Goal: Task Accomplishment & Management: Use online tool/utility

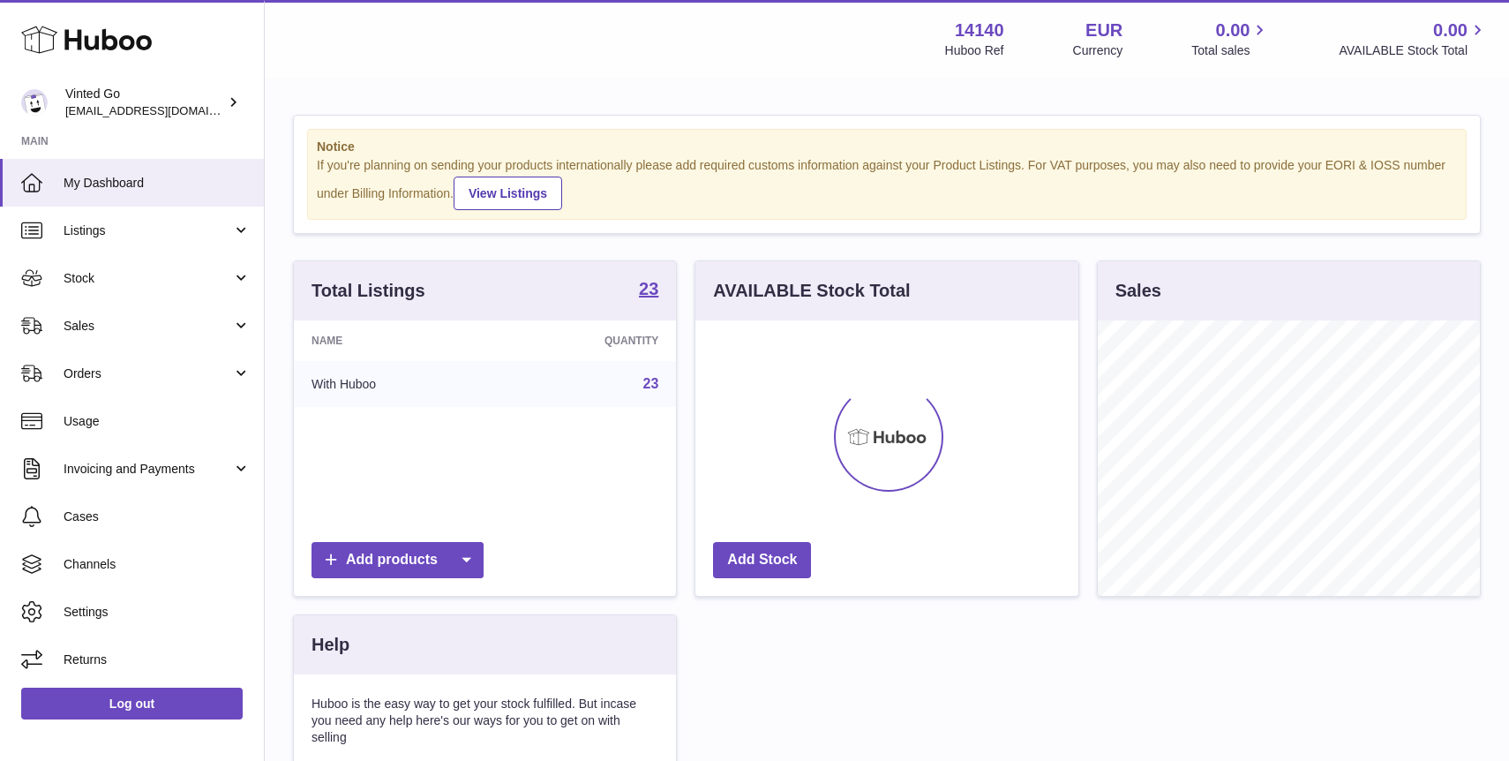
scroll to position [275, 382]
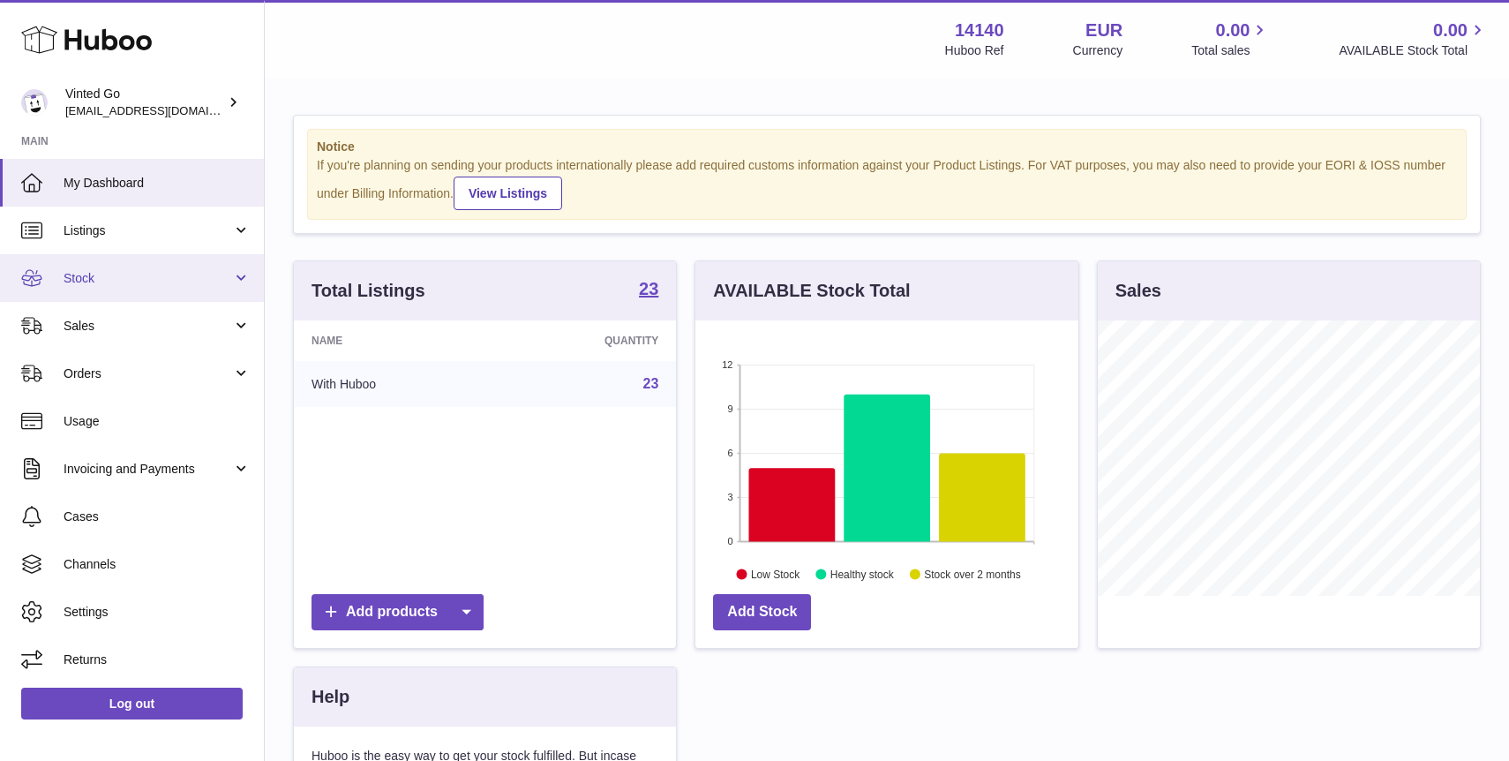
click at [186, 273] on span "Stock" at bounding box center [148, 278] width 169 height 17
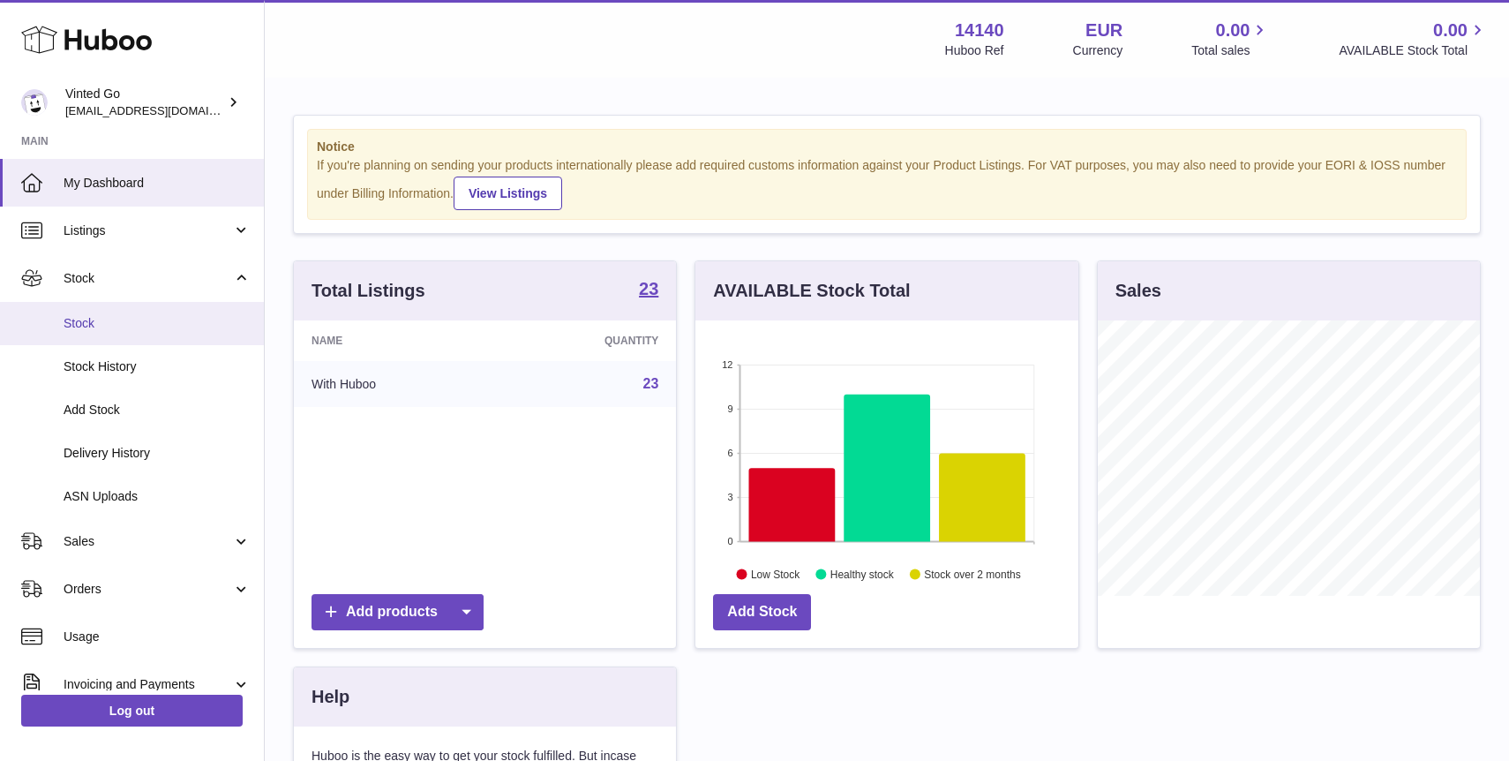
click at [205, 311] on link "Stock" at bounding box center [132, 323] width 264 height 43
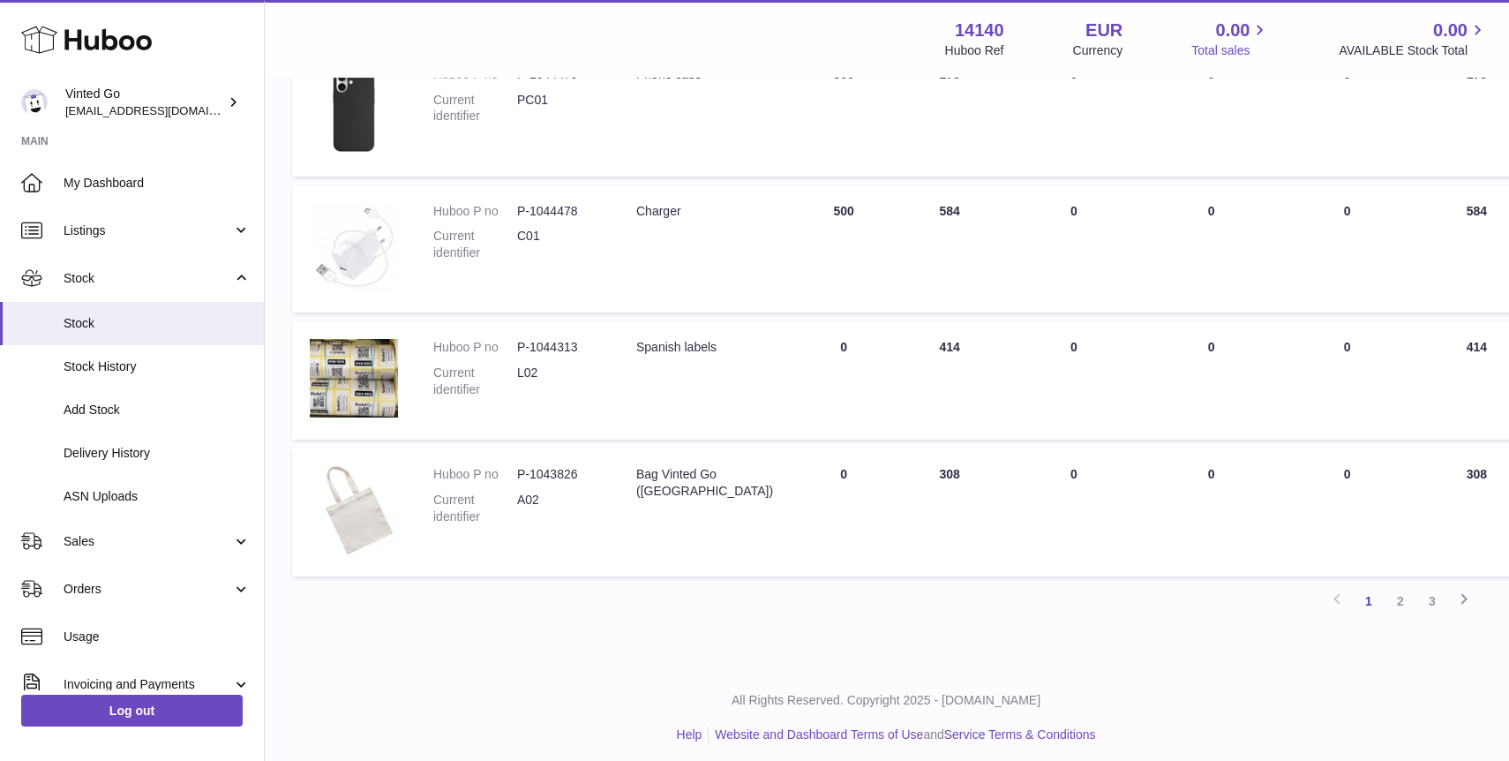
scroll to position [1032, 0]
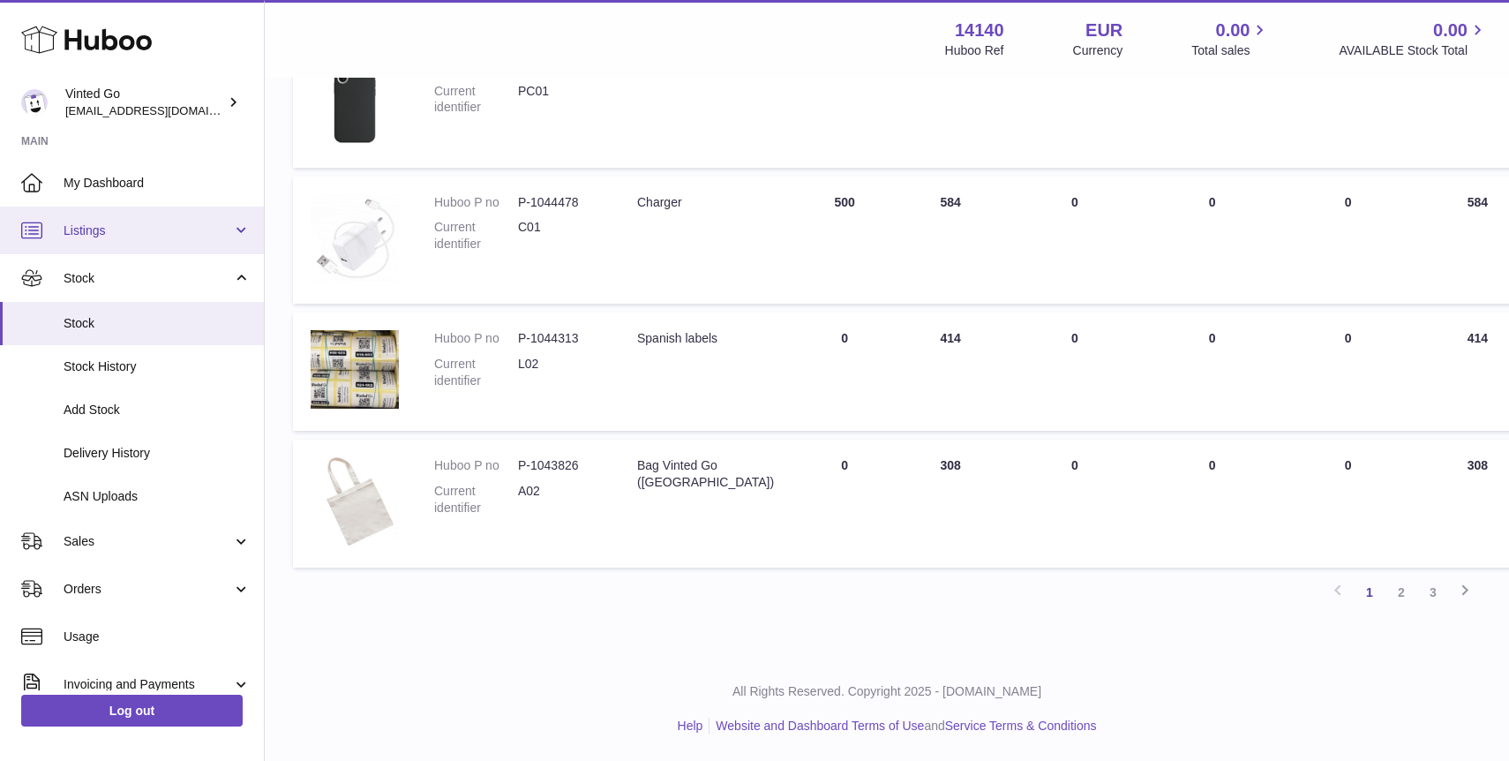
click at [168, 231] on span "Listings" at bounding box center [148, 230] width 169 height 17
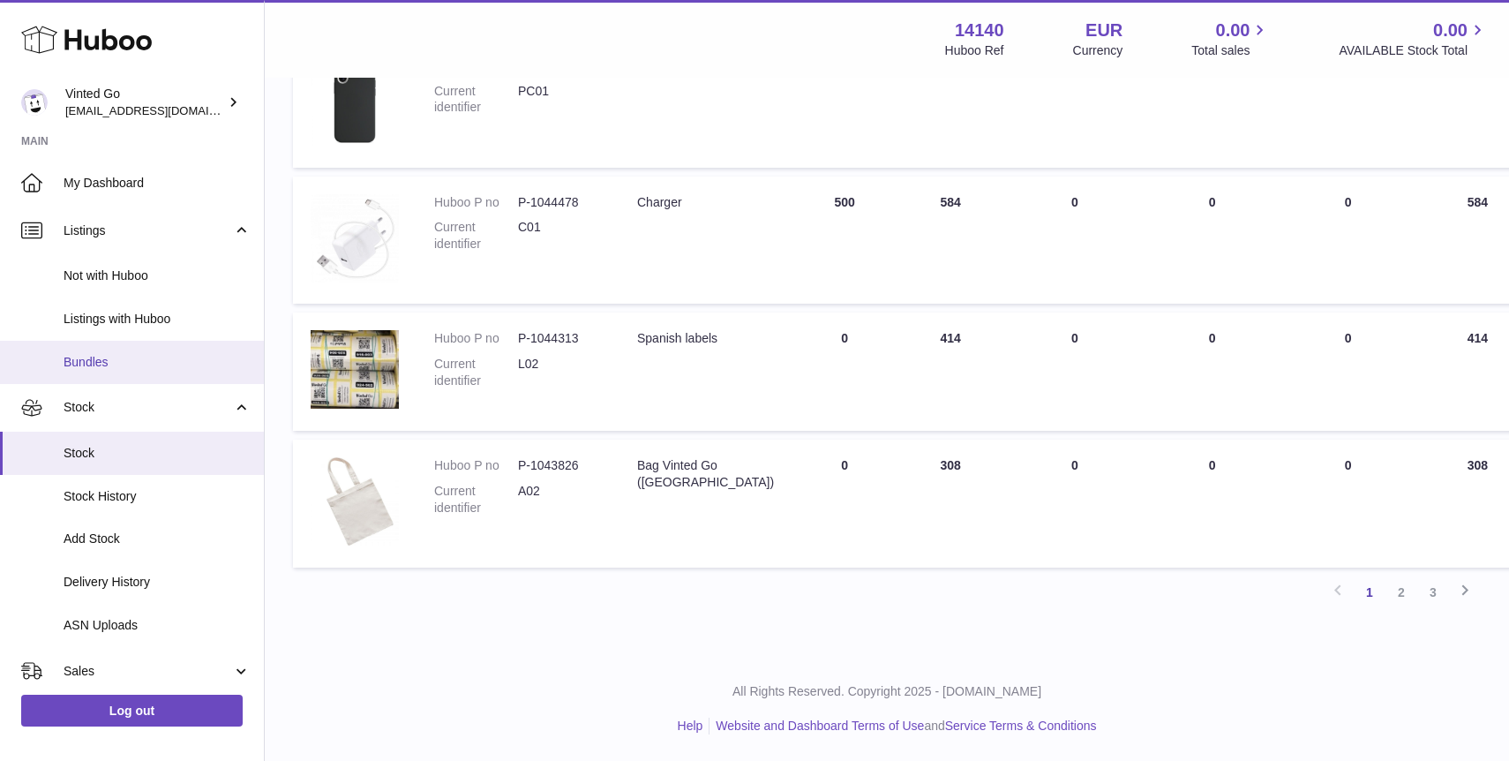
click at [137, 355] on span "Bundles" at bounding box center [157, 362] width 187 height 17
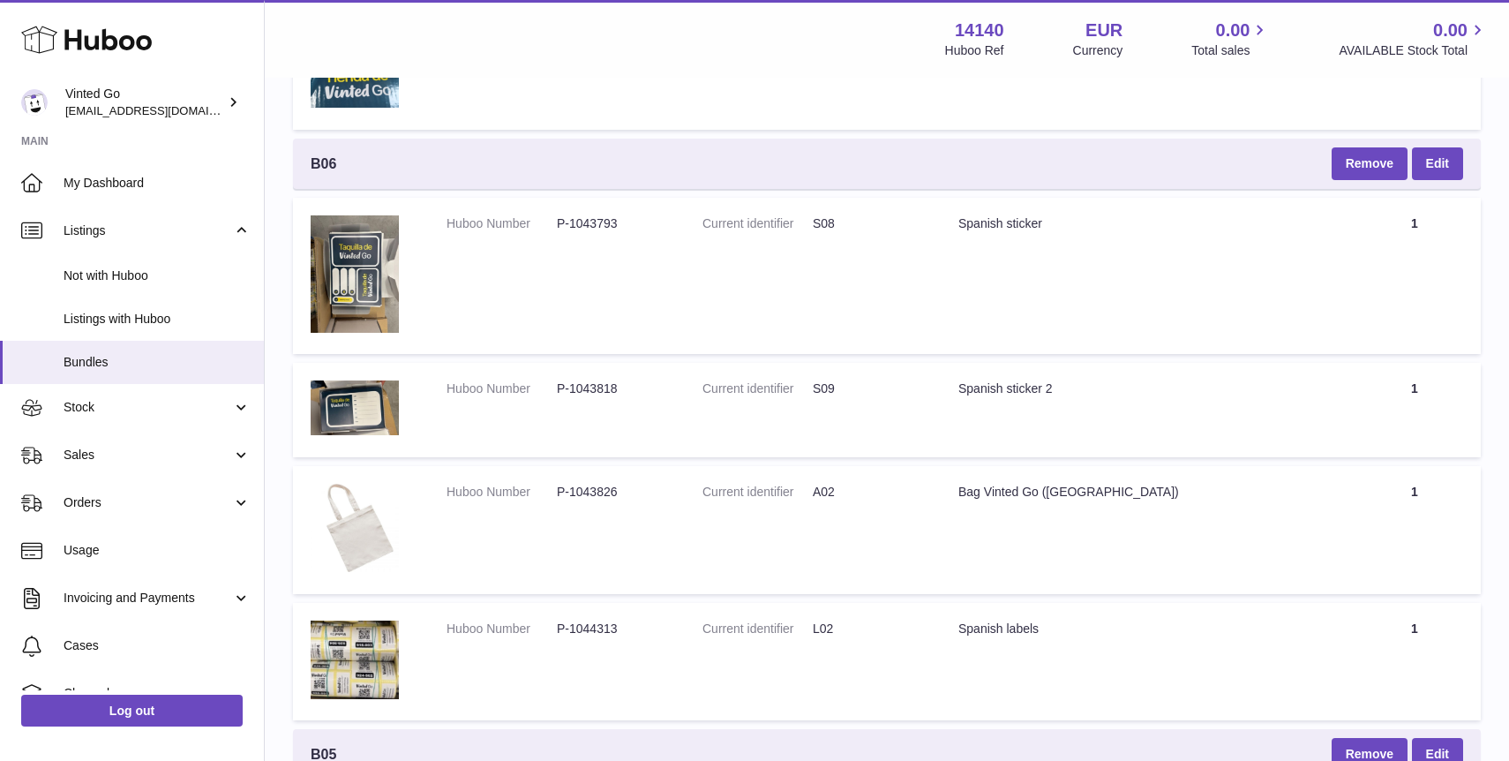
scroll to position [2921, 0]
click at [177, 495] on span "Orders" at bounding box center [148, 502] width 169 height 17
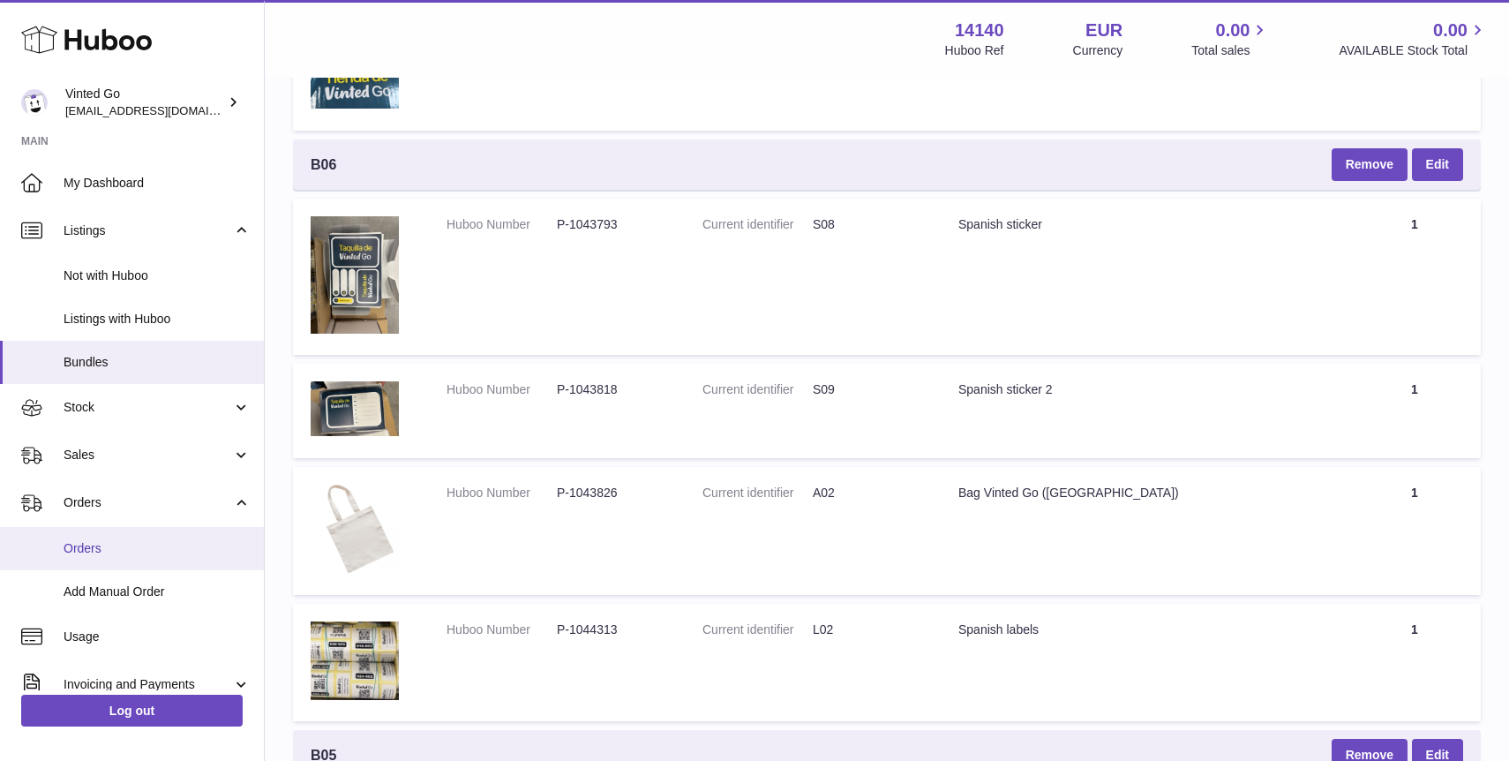
click at [171, 535] on link "Orders" at bounding box center [132, 548] width 264 height 43
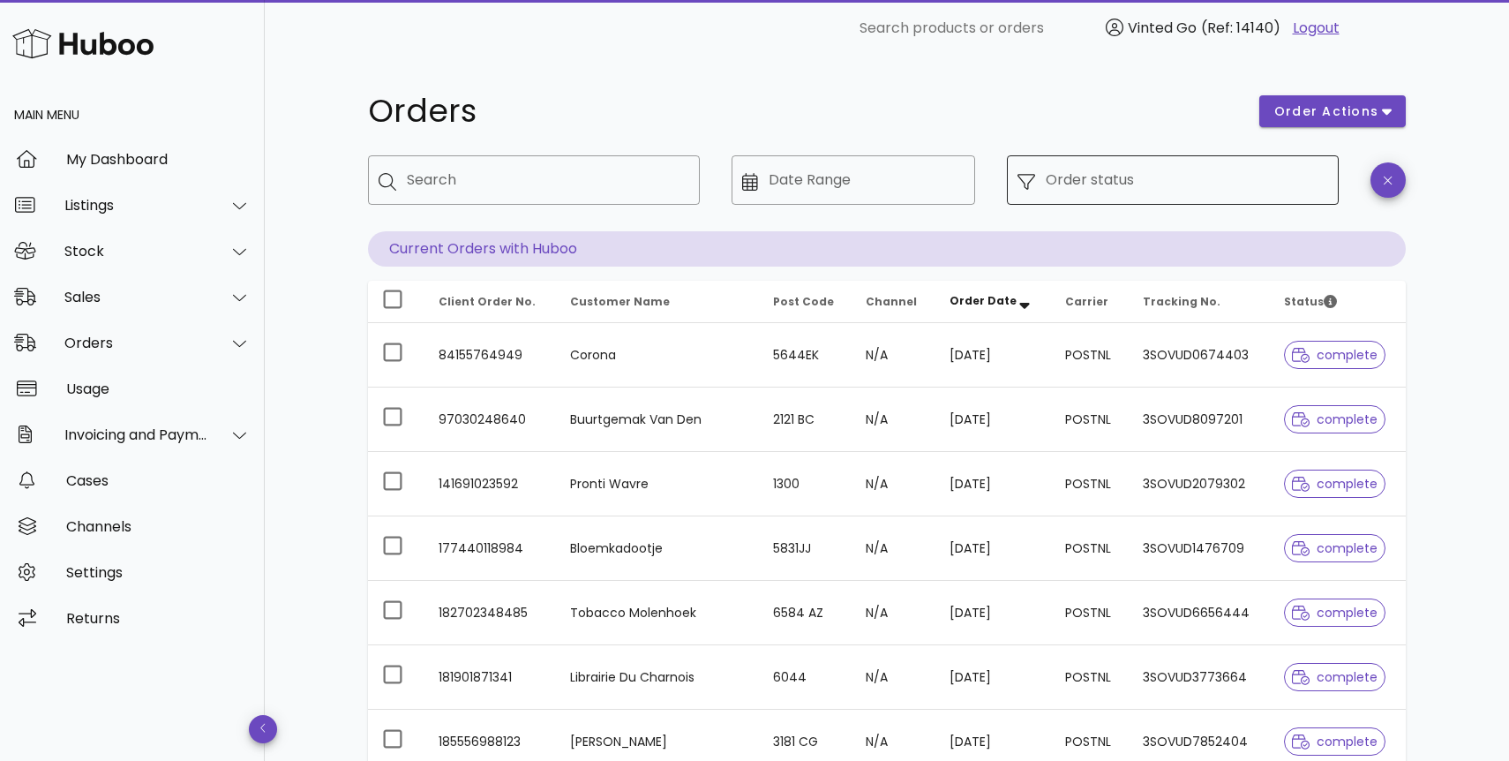
click at [1091, 195] on div "Order status" at bounding box center [1187, 179] width 282 height 49
click at [1085, 184] on input "Order status" at bounding box center [1187, 180] width 282 height 28
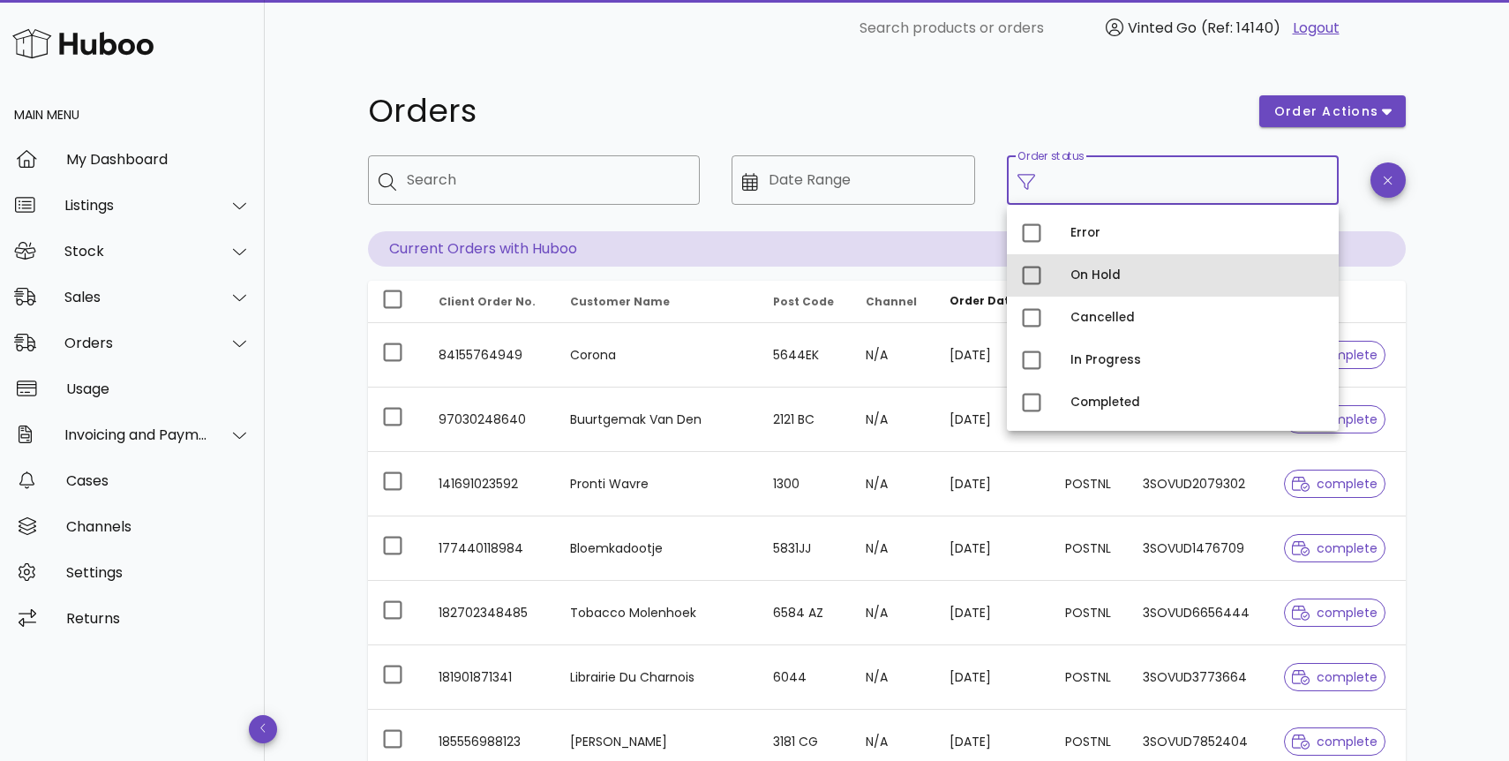
click at [1093, 275] on div "On Hold" at bounding box center [1197, 275] width 254 height 14
type input "**********"
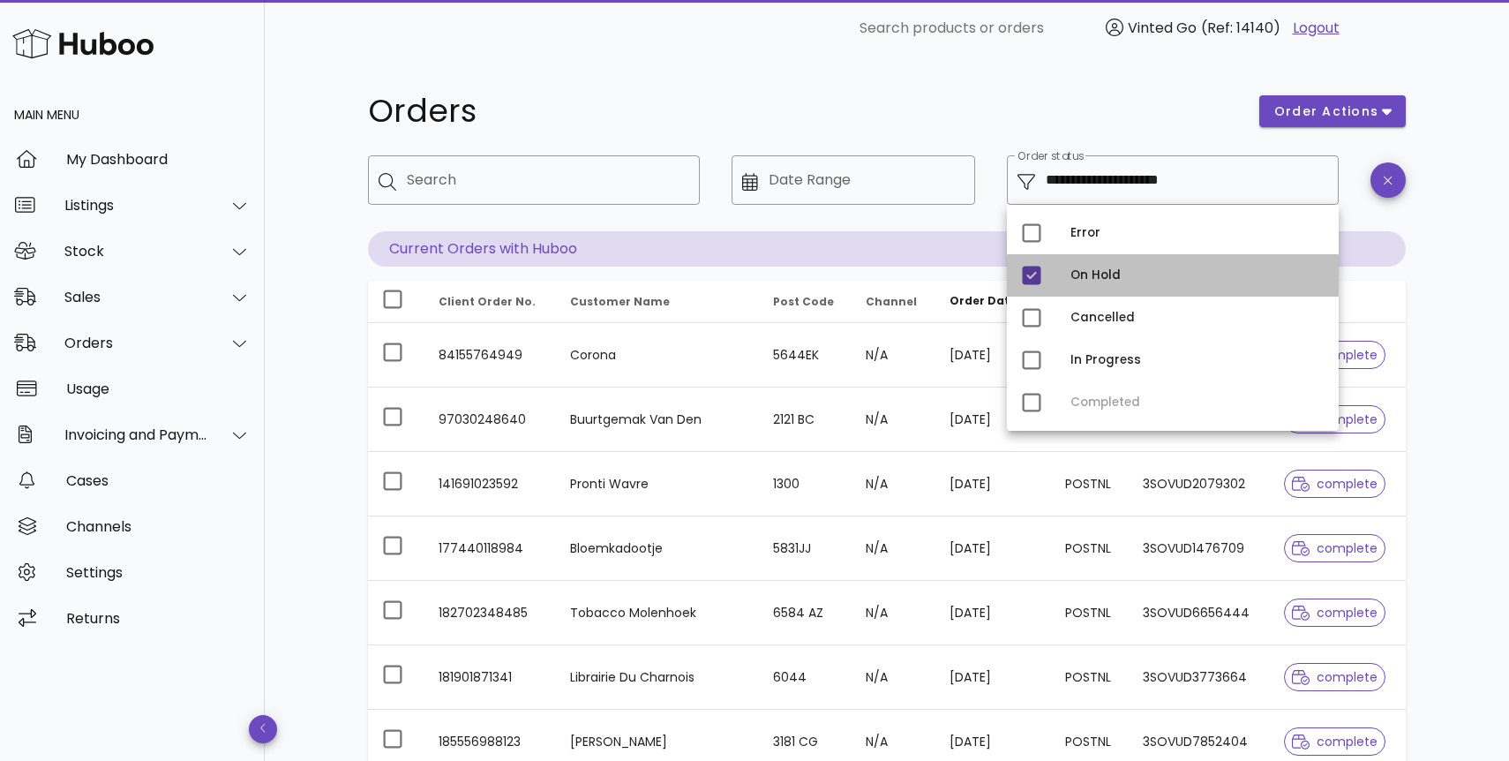
scroll to position [4, 0]
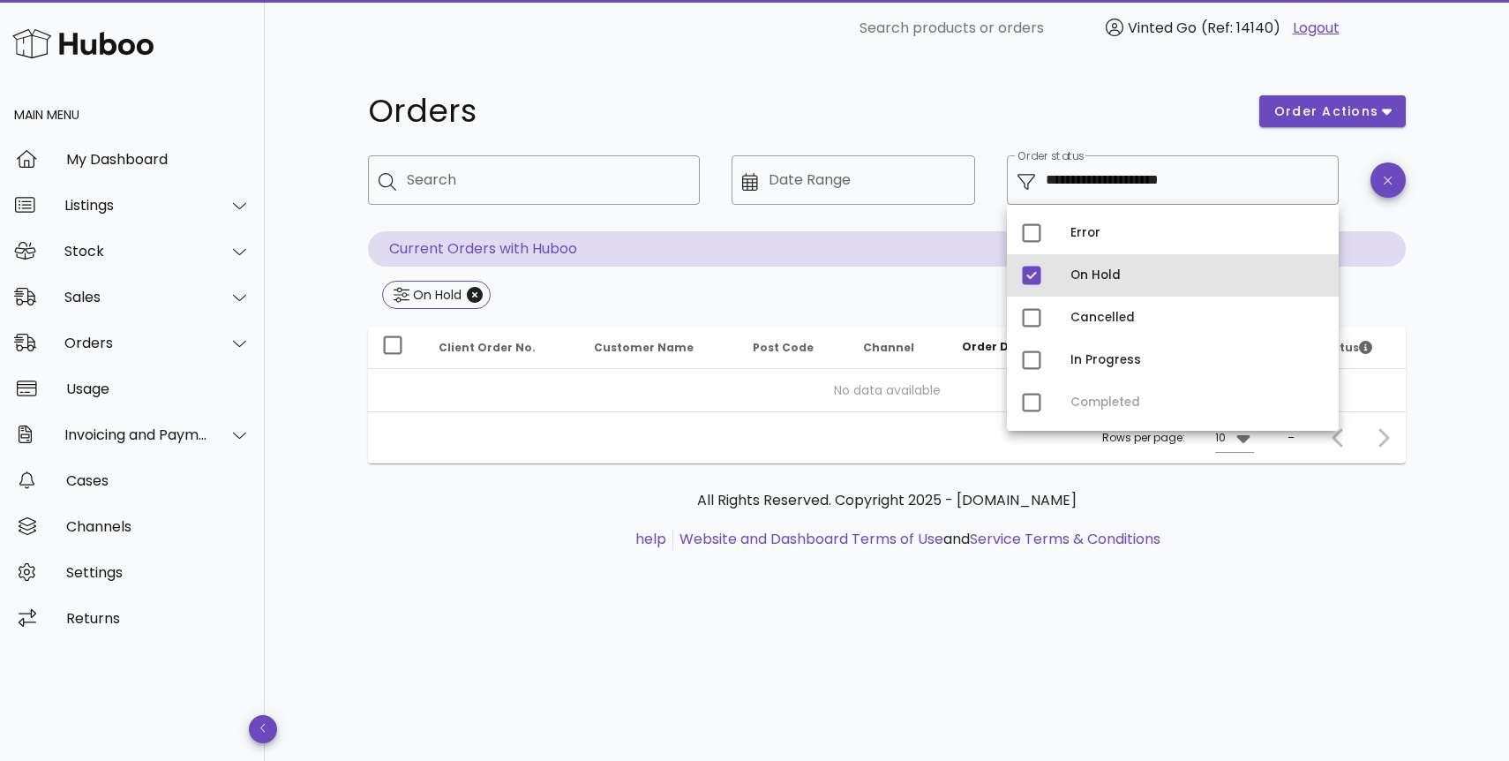
click at [1111, 265] on div "On Hold" at bounding box center [1197, 275] width 254 height 28
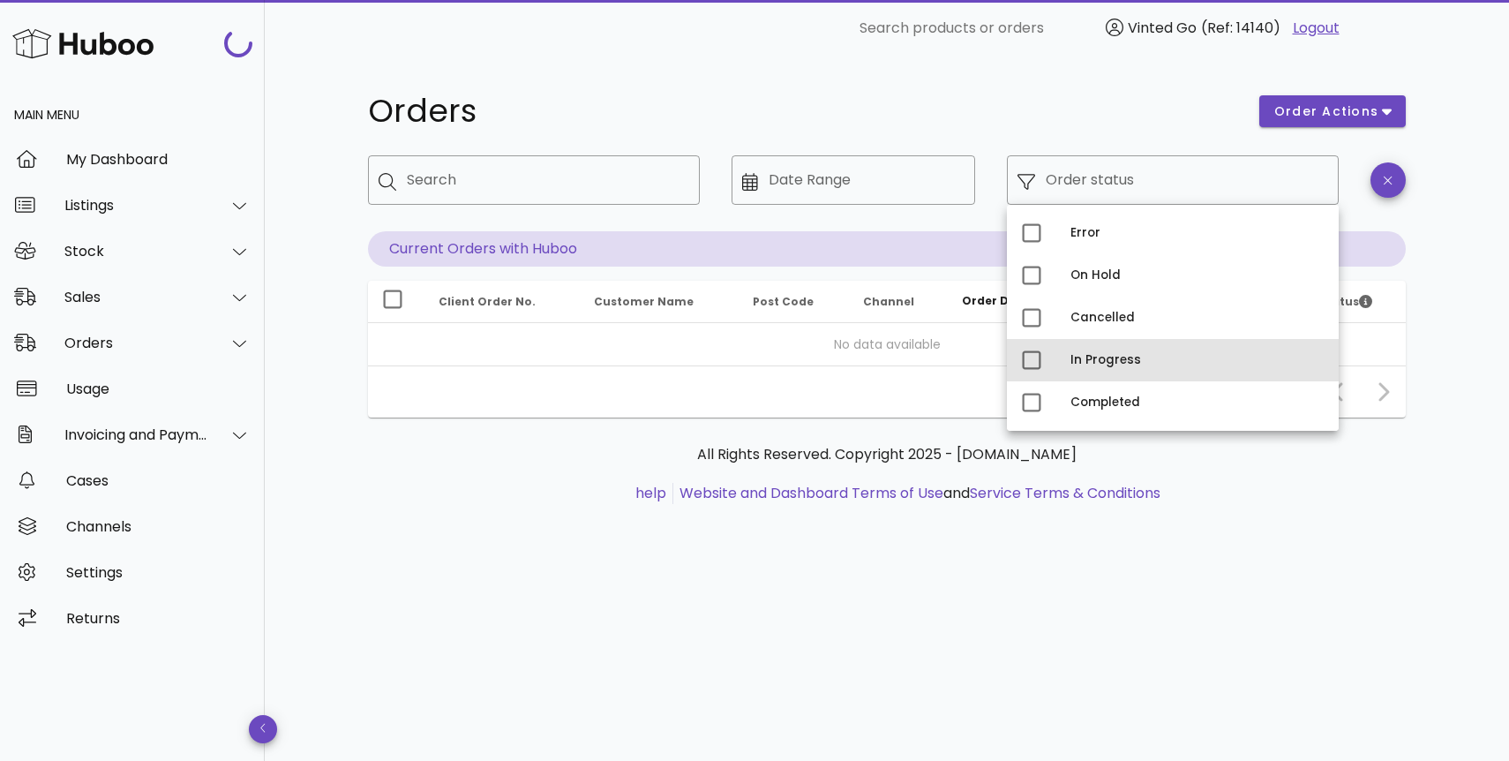
click at [1129, 373] on div "In Progress" at bounding box center [1197, 360] width 254 height 28
type input "**********"
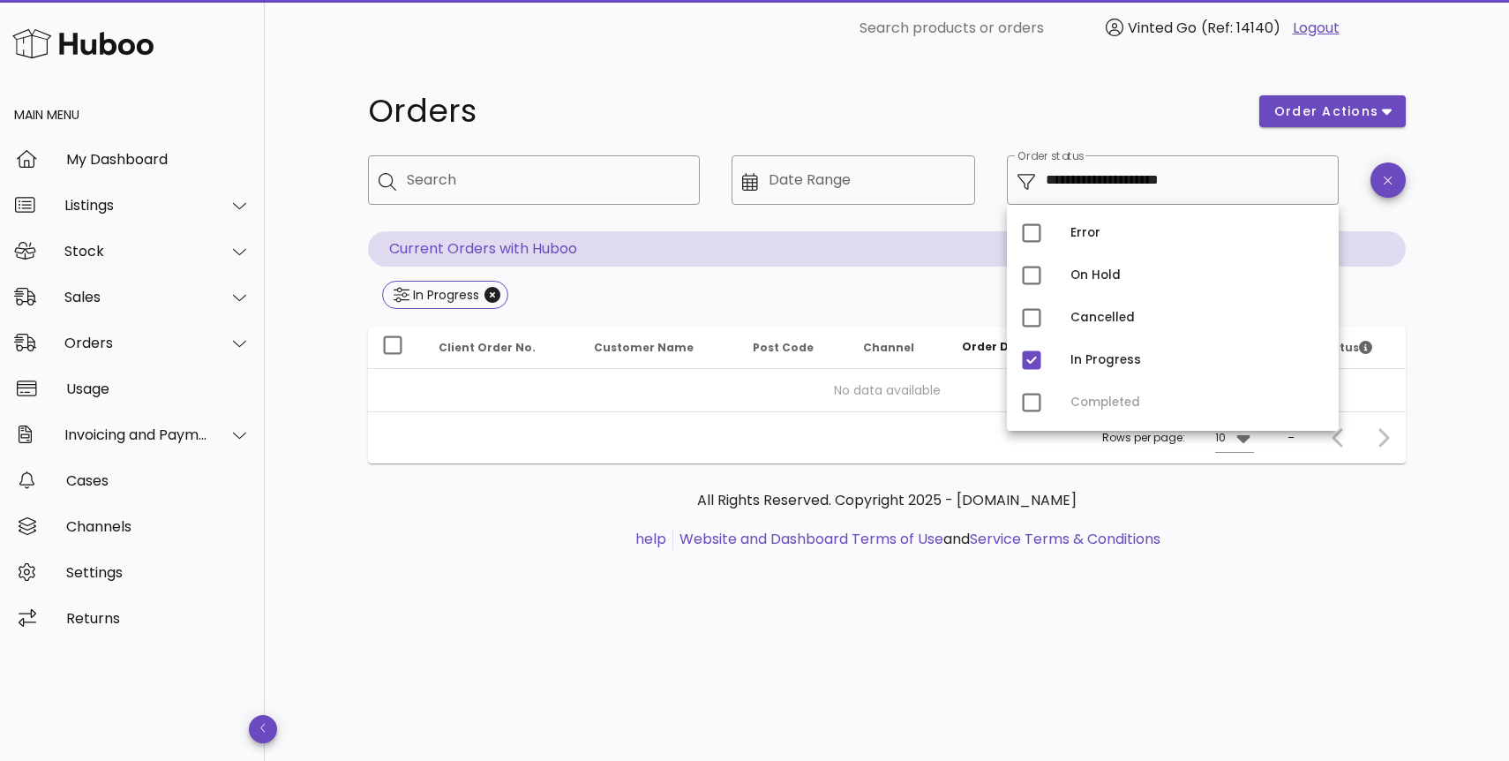
click at [1466, 273] on div "**********" at bounding box center [887, 408] width 1244 height 704
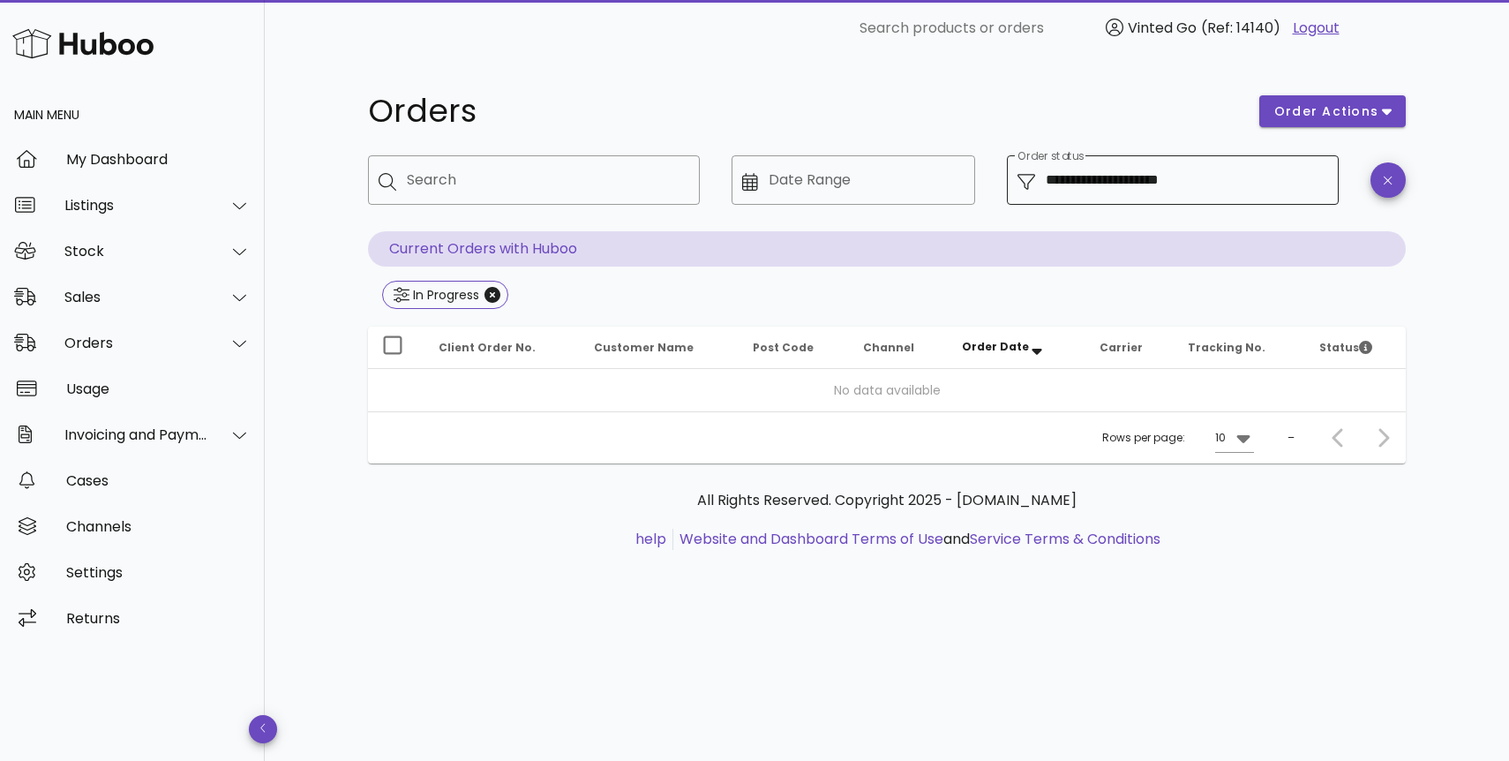
click at [1124, 191] on input "**********" at bounding box center [1187, 180] width 282 height 28
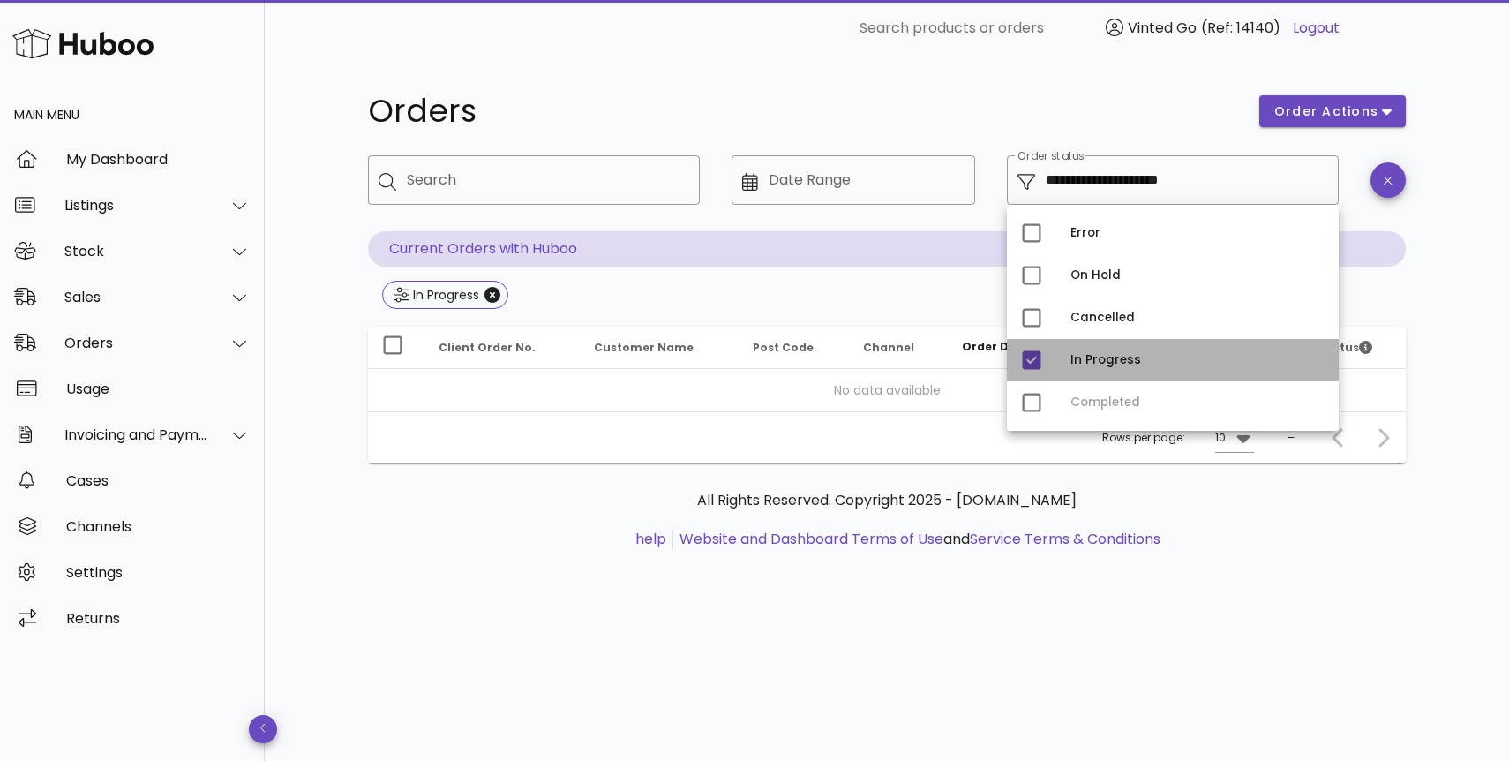
click at [1151, 371] on div "In Progress" at bounding box center [1197, 360] width 254 height 28
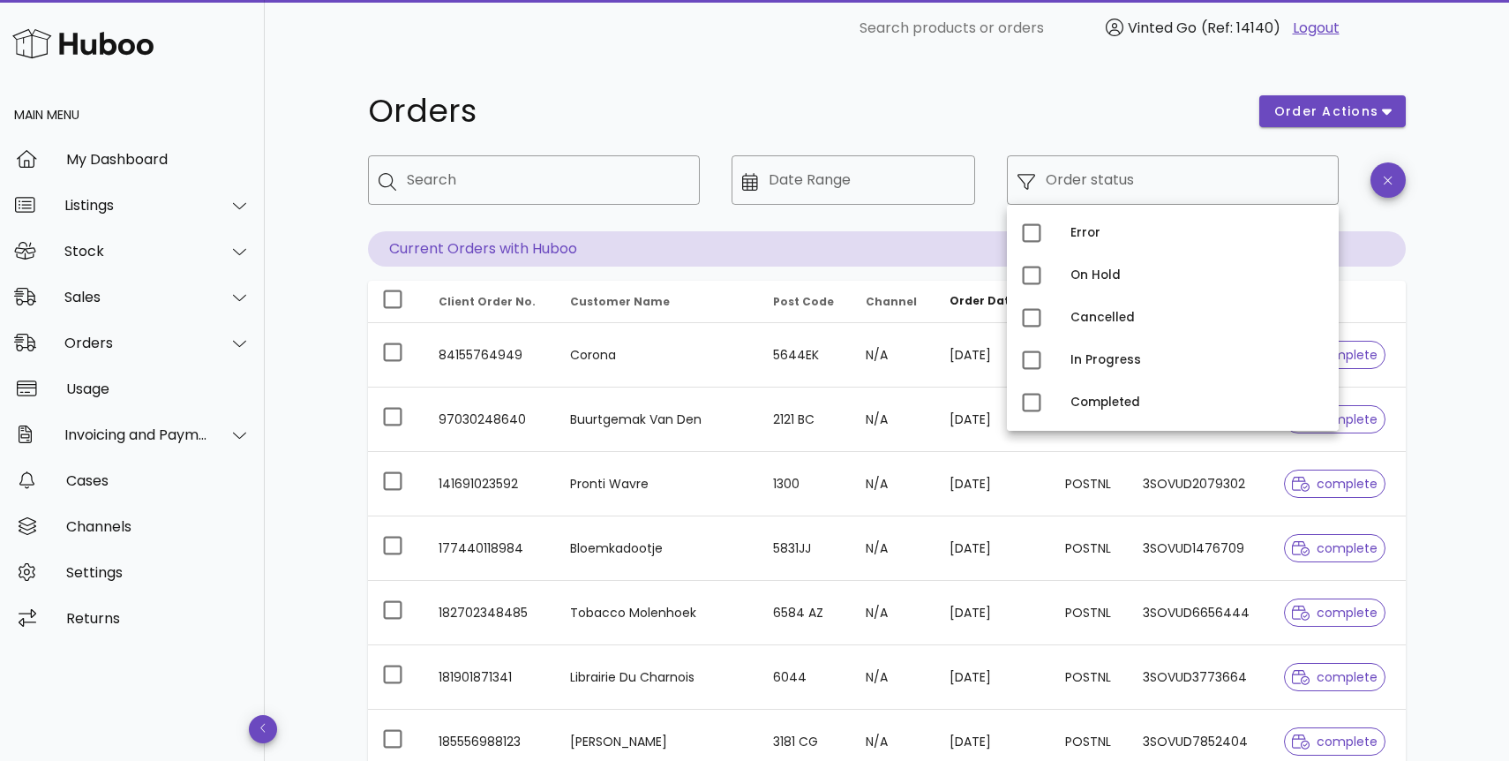
click at [1084, 131] on div "Orders" at bounding box center [802, 111] width 891 height 53
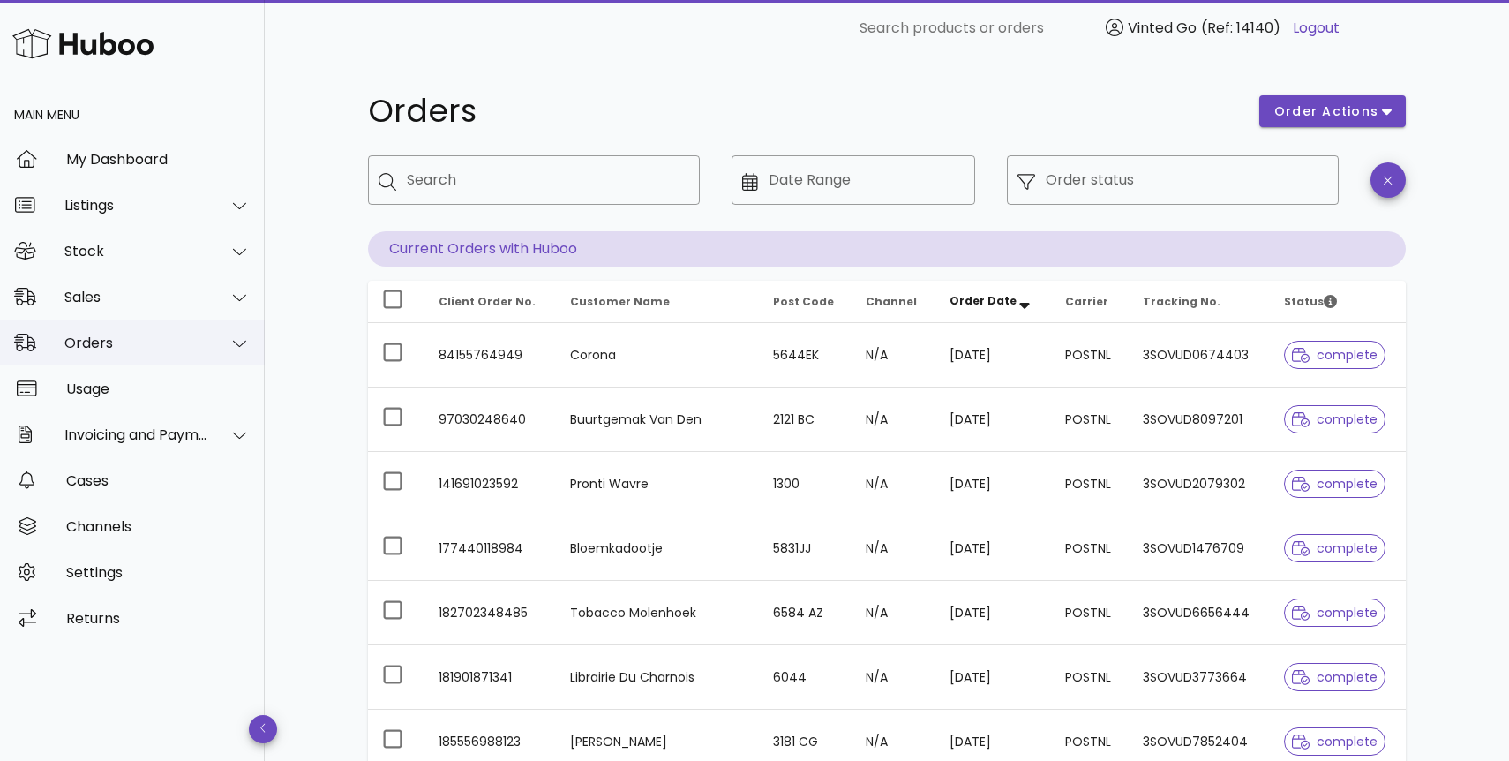
click at [196, 335] on div "Orders" at bounding box center [136, 342] width 144 height 17
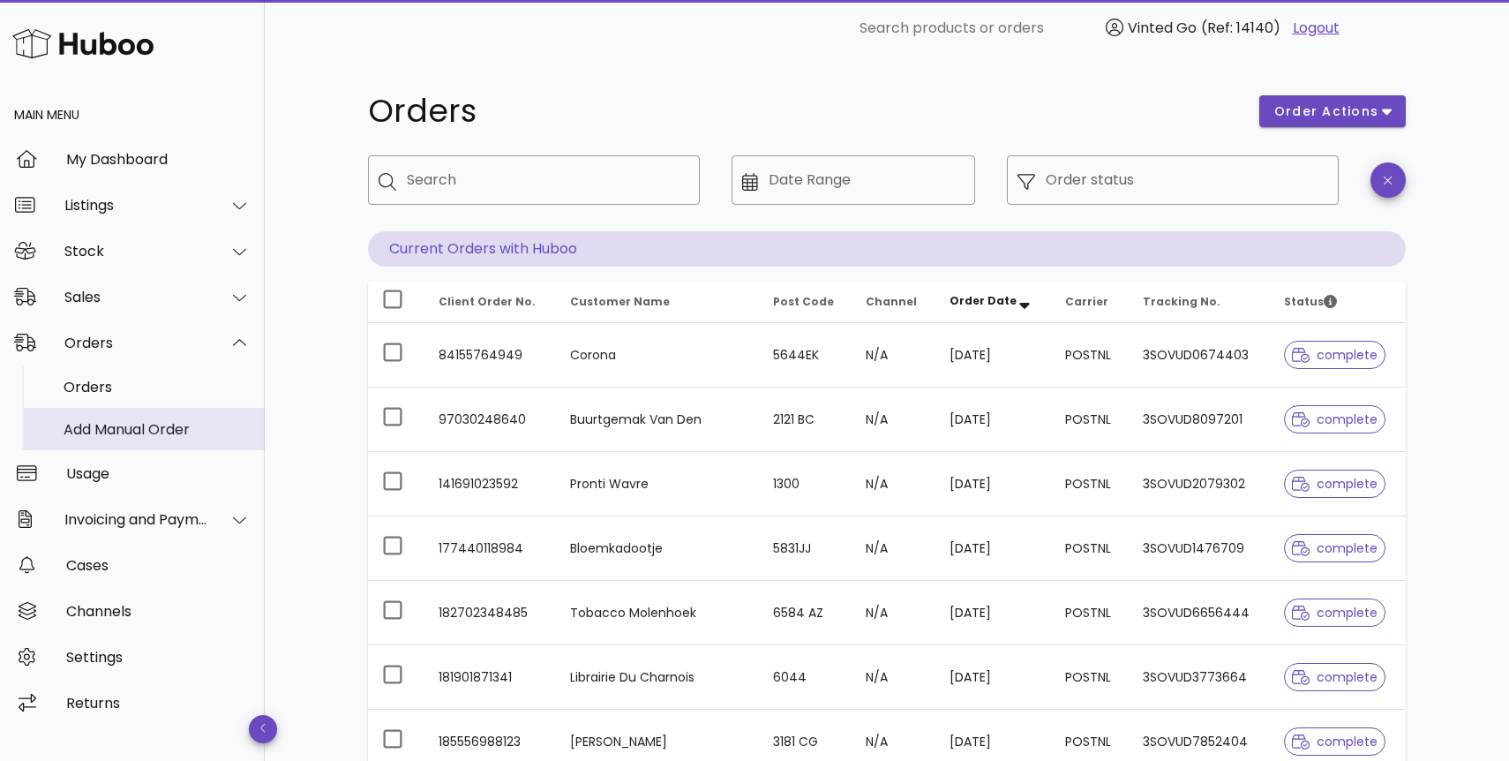
click at [201, 431] on div "Add Manual Order" at bounding box center [157, 429] width 187 height 17
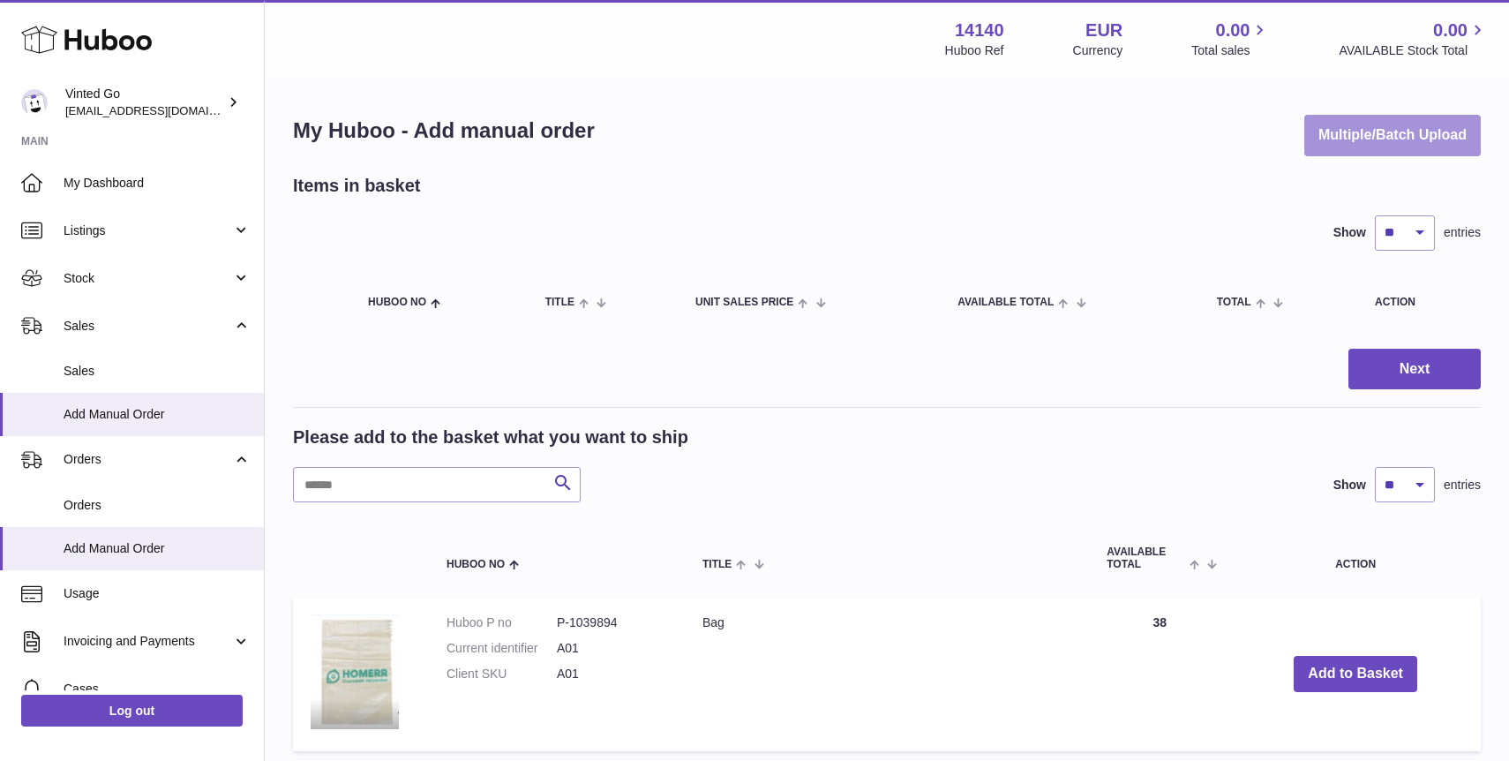
click at [1409, 138] on button "Multiple/Batch Upload" at bounding box center [1392, 135] width 176 height 41
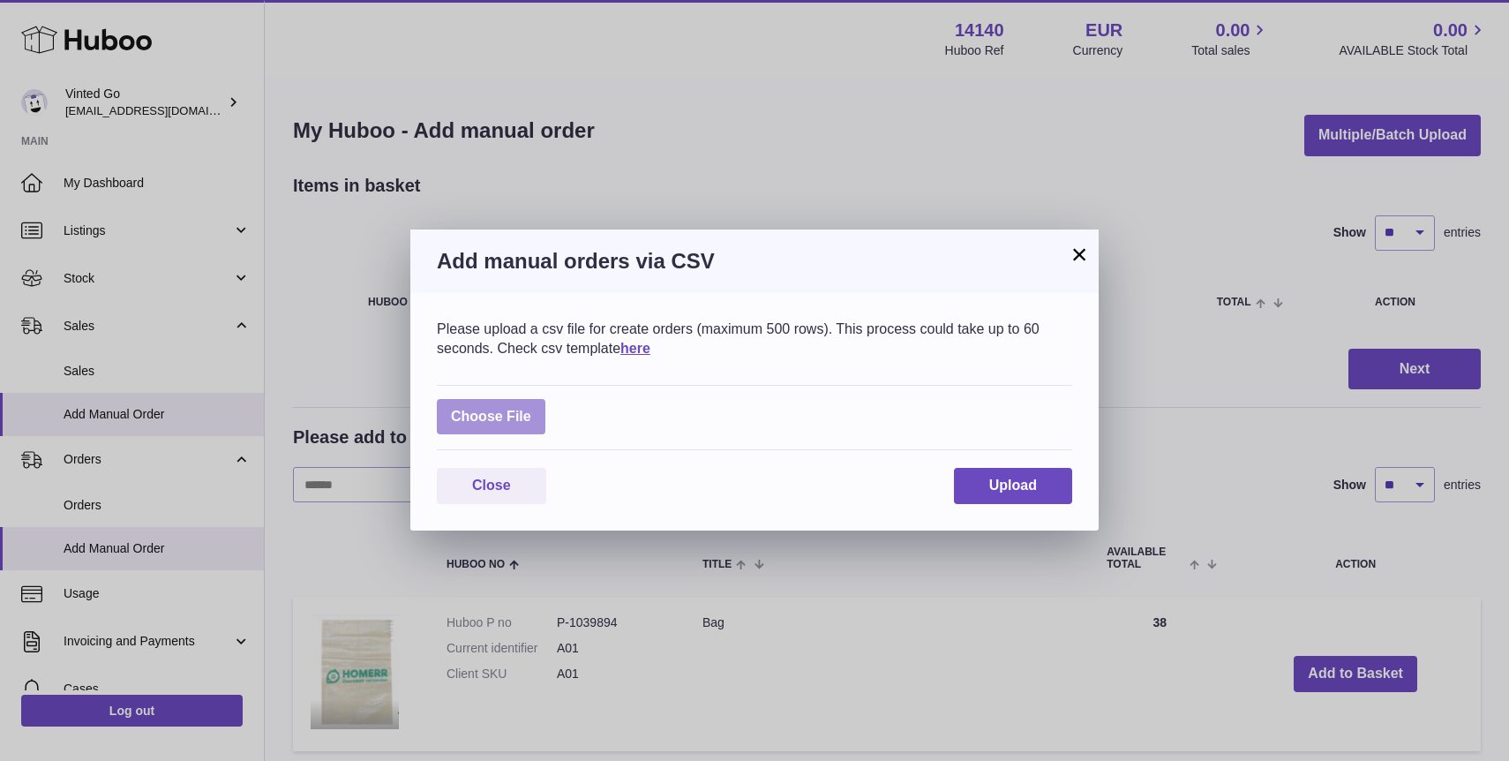
click at [532, 401] on label at bounding box center [491, 417] width 109 height 36
click at [532, 408] on input "file" at bounding box center [531, 408] width 1 height 1
type input "**********"
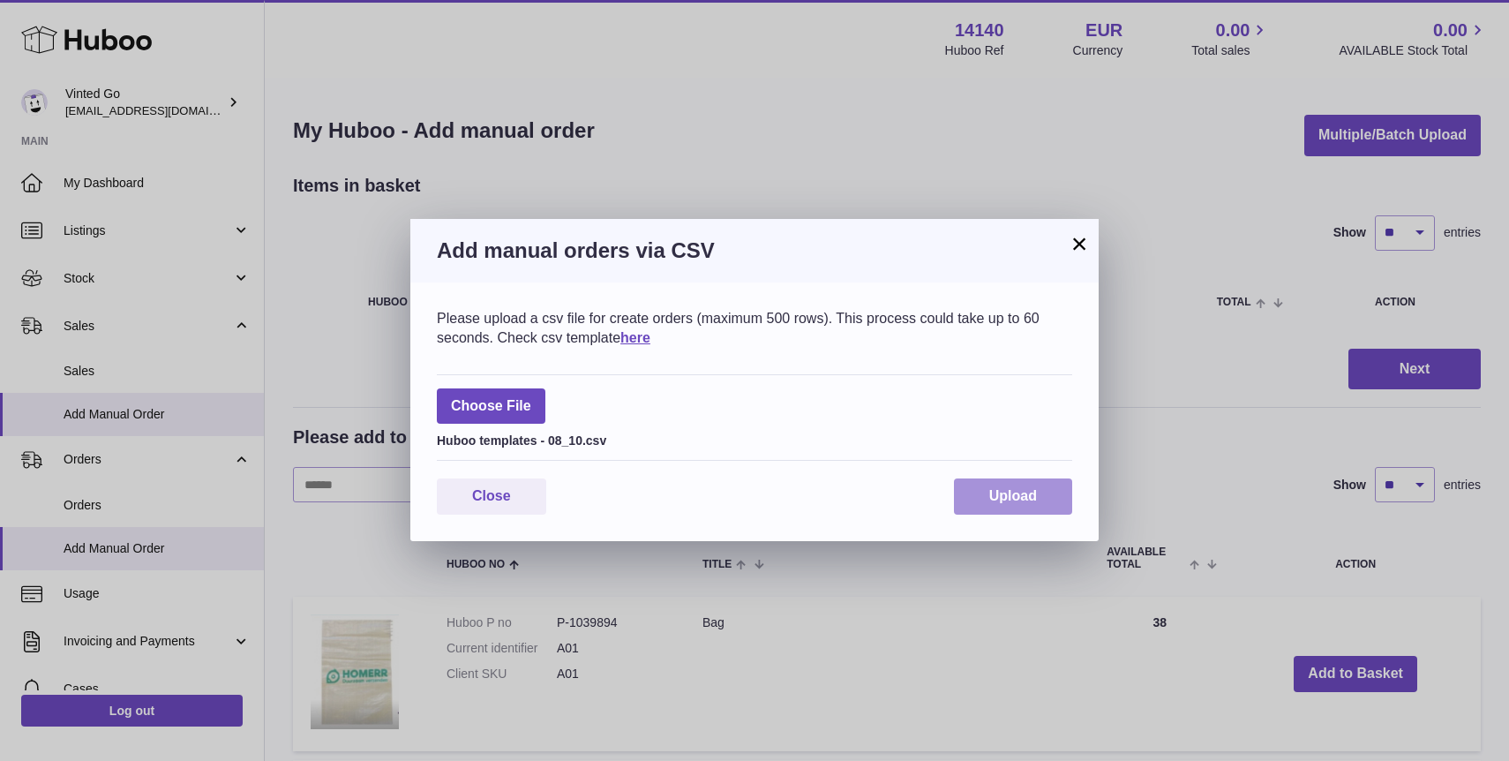
click at [1040, 499] on button "Upload" at bounding box center [1013, 496] width 118 height 36
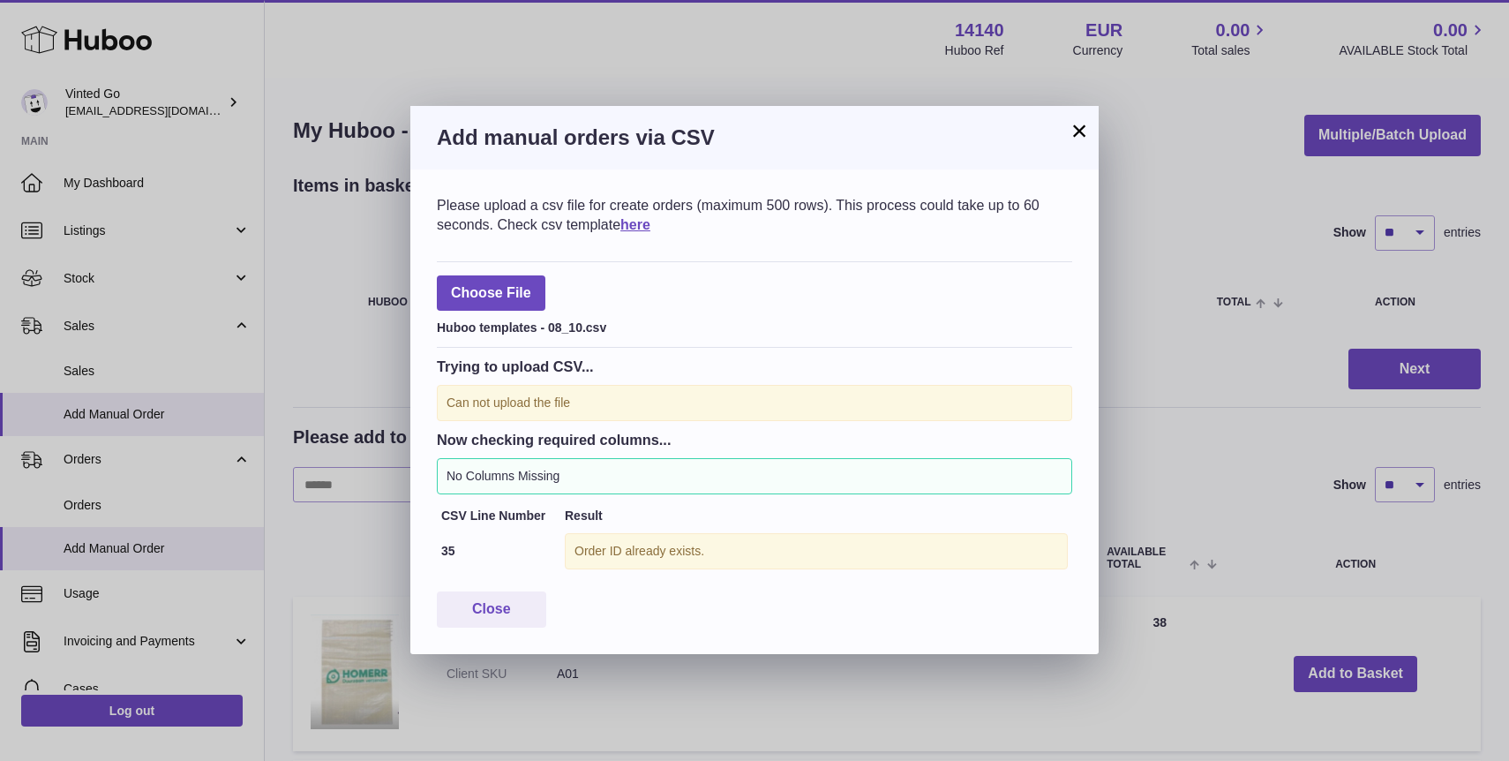
click at [1082, 139] on button "×" at bounding box center [1079, 130] width 21 height 21
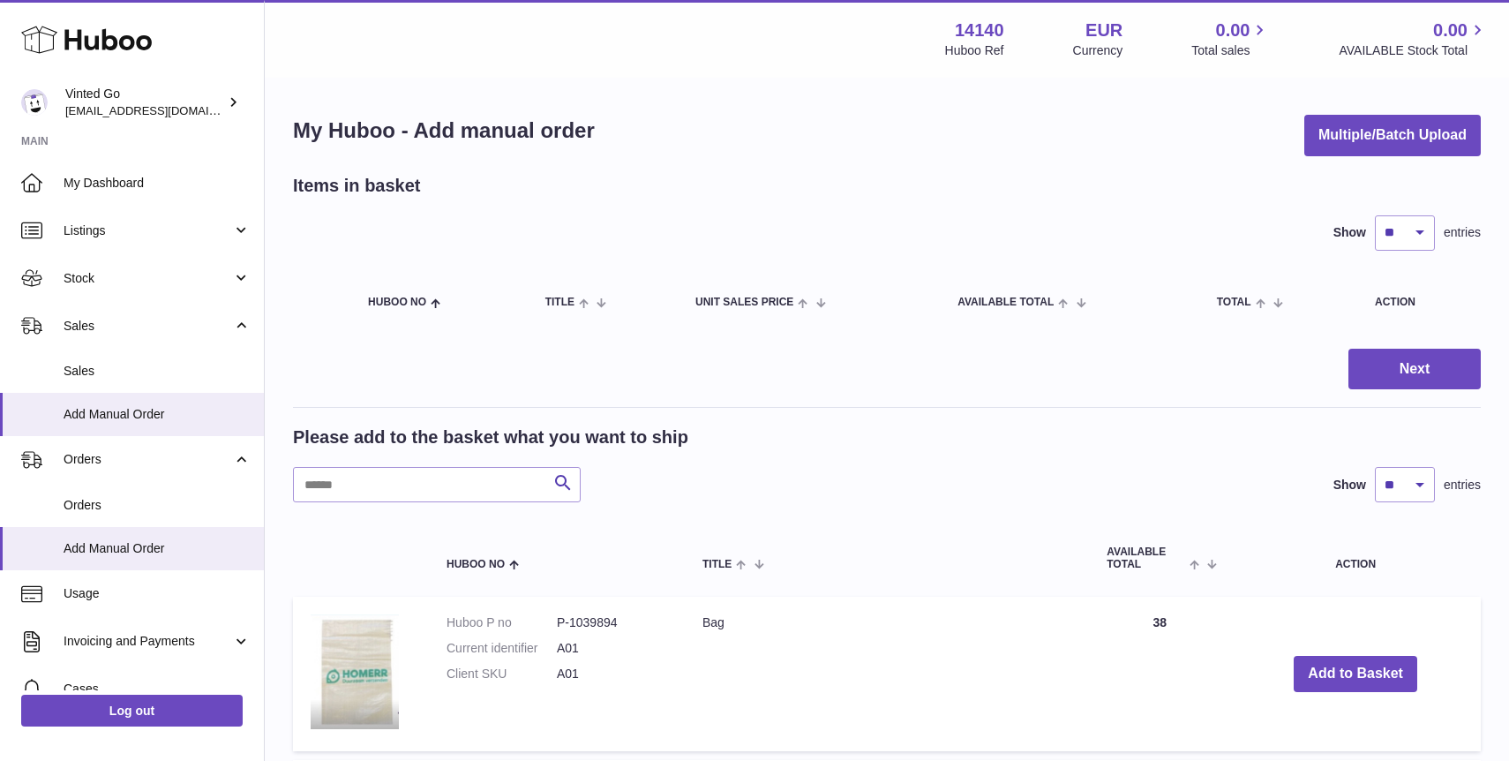
click at [1365, 121] on button "Multiple/Batch Upload" at bounding box center [1392, 135] width 176 height 41
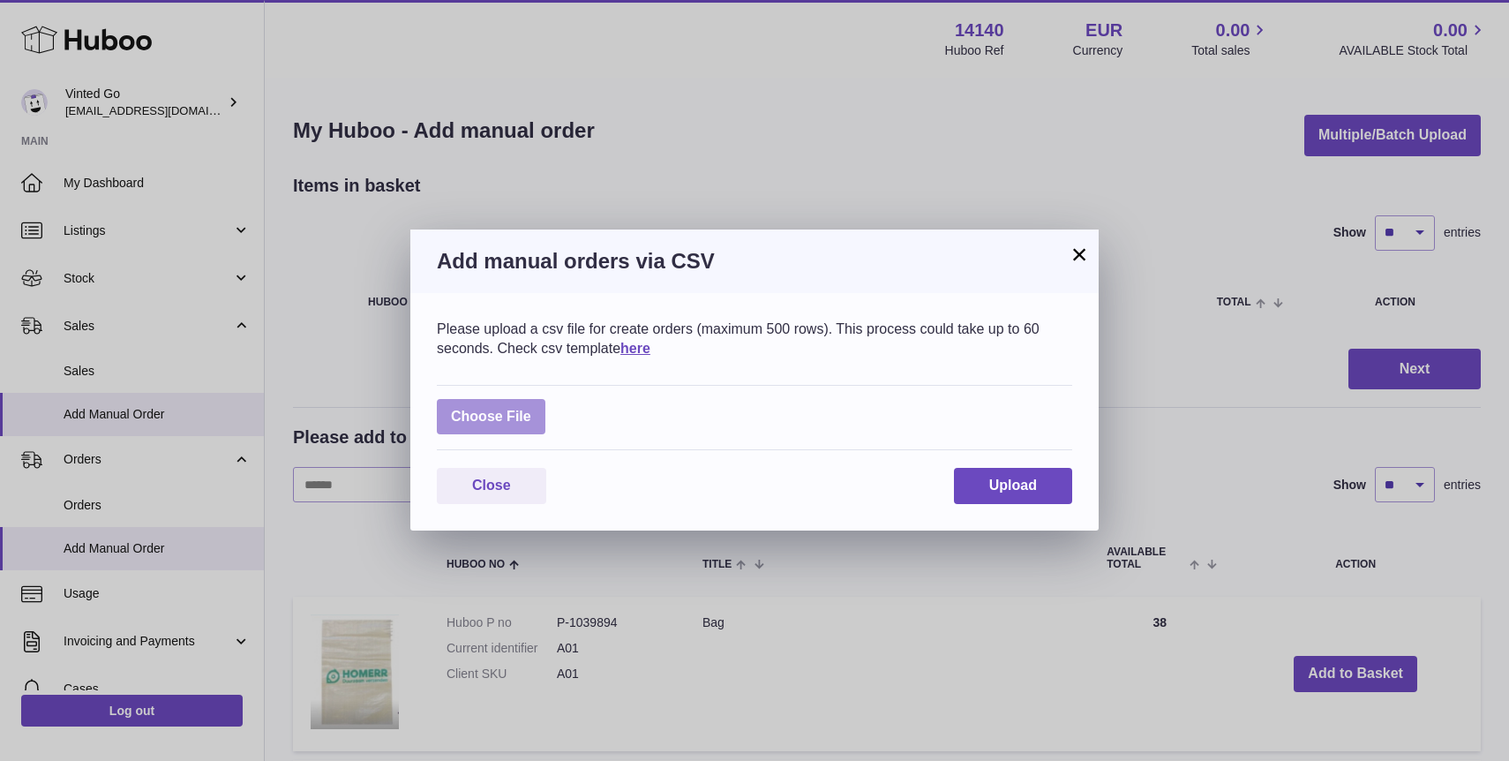
click at [518, 424] on label at bounding box center [491, 417] width 109 height 36
click at [531, 409] on input "file" at bounding box center [531, 408] width 1 height 1
type input "**********"
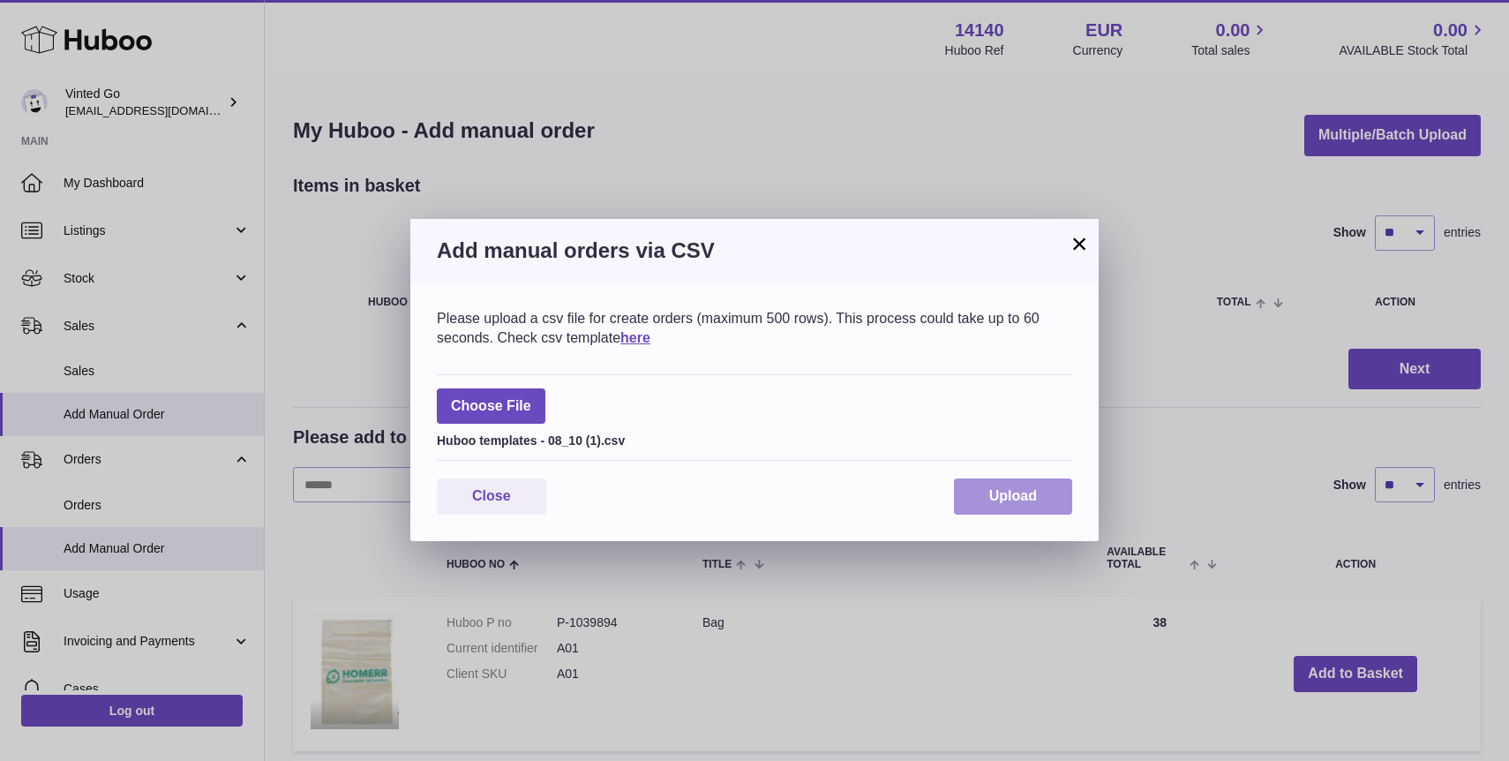
click at [1041, 480] on button "Upload" at bounding box center [1013, 496] width 118 height 36
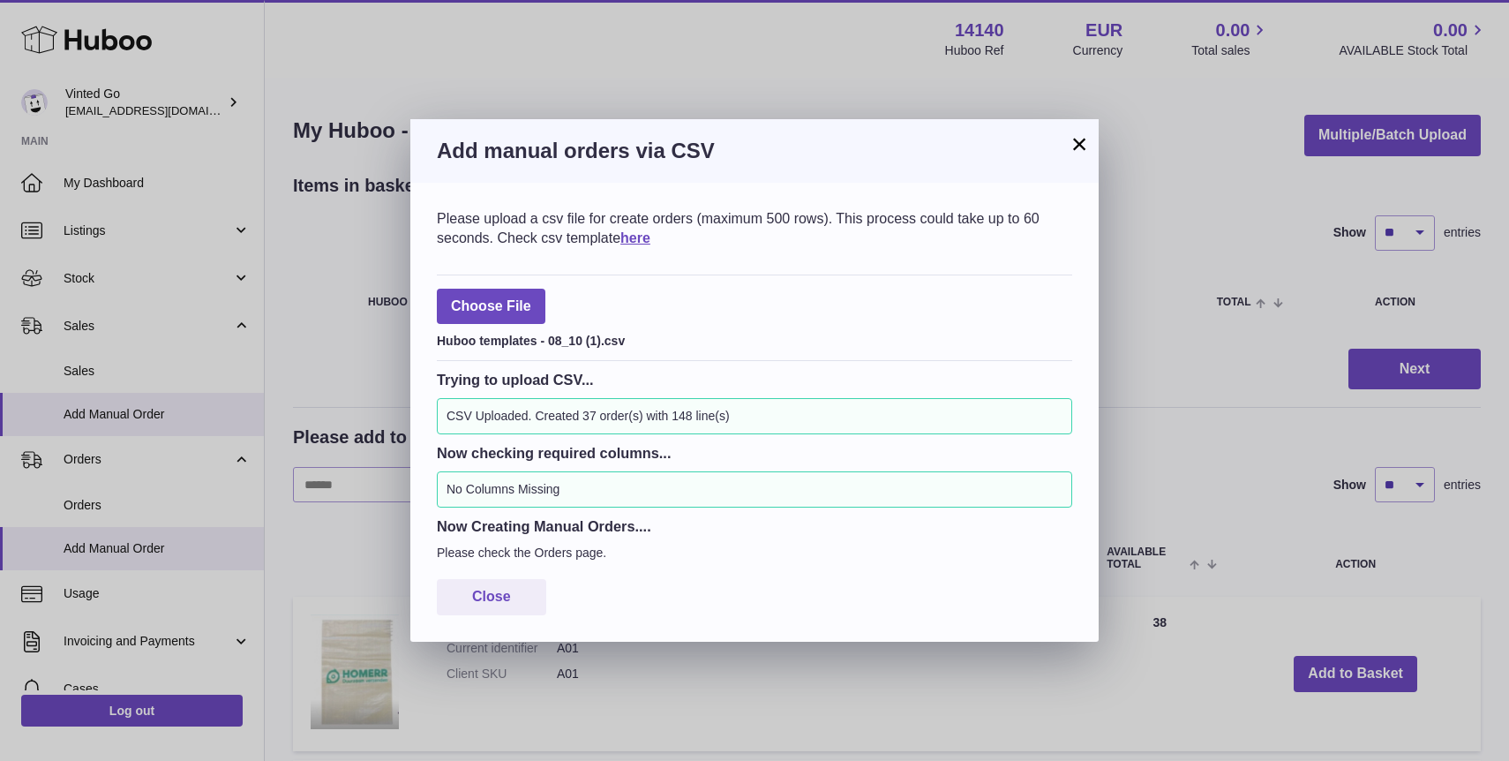
click at [1075, 154] on button "×" at bounding box center [1079, 143] width 21 height 21
